Goal: Check status: Check status

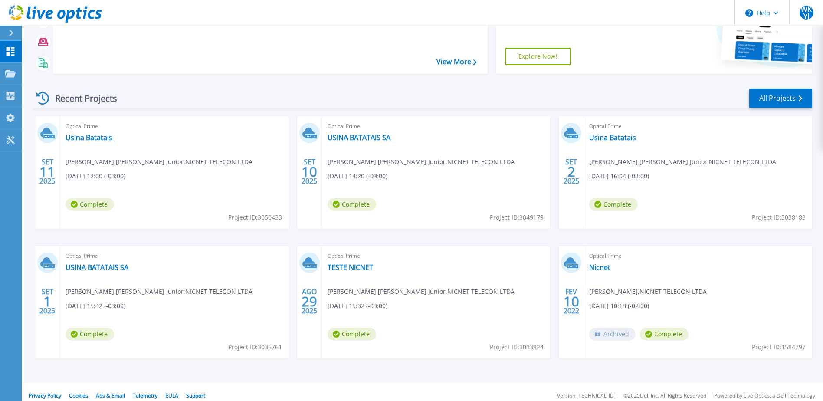
scroll to position [116, 0]
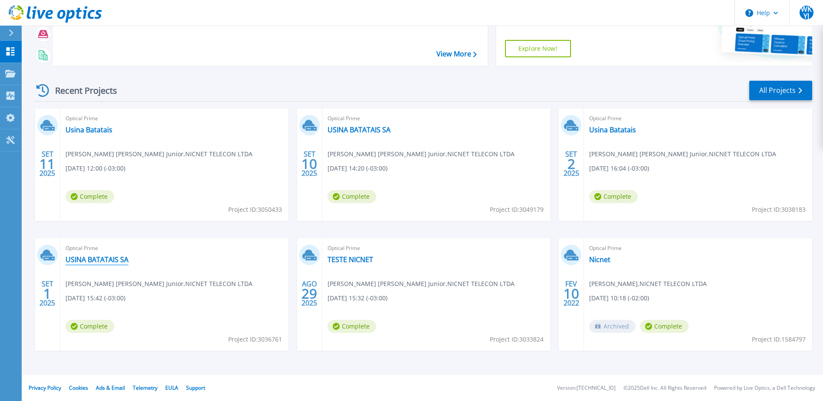
click at [109, 262] on link "USINA BATATAIS SA" at bounding box center [97, 259] width 63 height 9
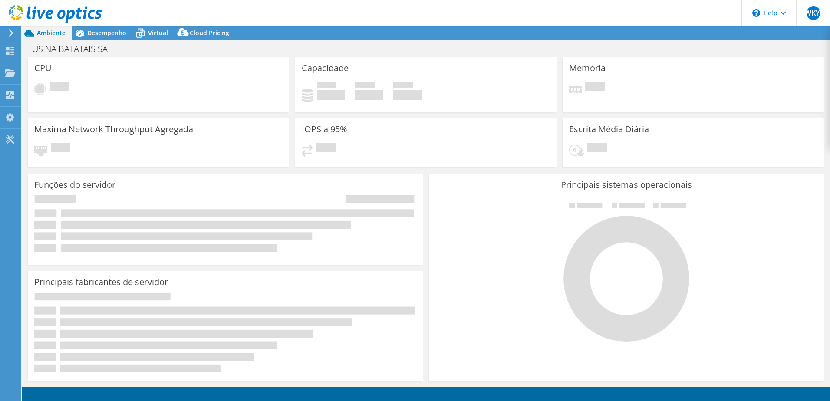
select select "SouthAmerica"
select select "USD"
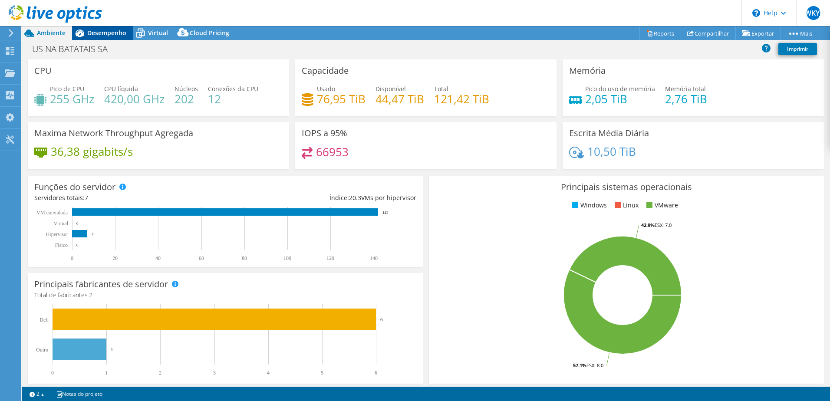
click at [102, 35] on span "Desempenho" at bounding box center [106, 33] width 39 height 8
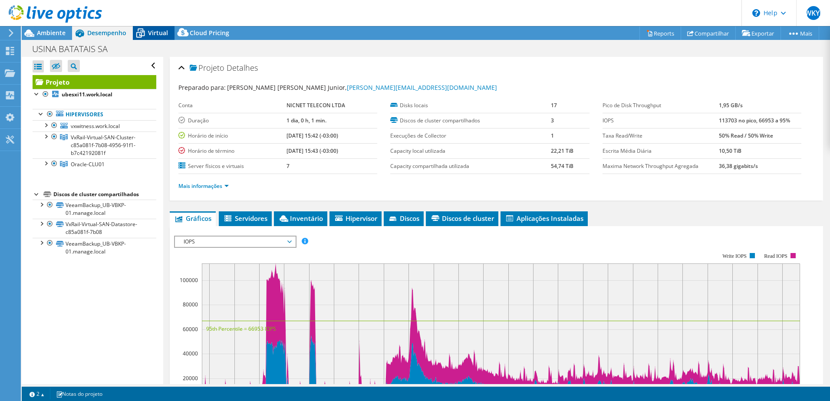
click at [148, 31] on span "Virtual" at bounding box center [158, 33] width 20 height 8
